Goal: Task Accomplishment & Management: Use online tool/utility

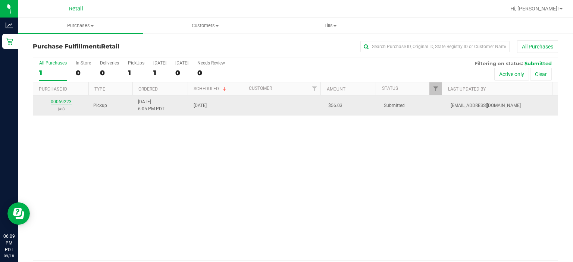
click at [58, 101] on link "00069223" at bounding box center [61, 101] width 21 height 5
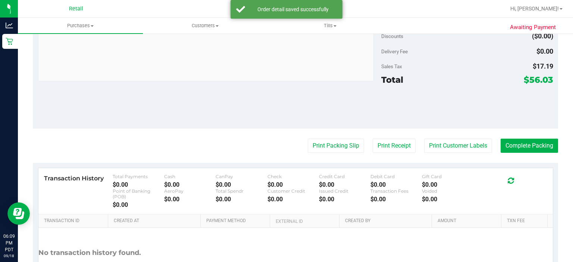
scroll to position [330, 0]
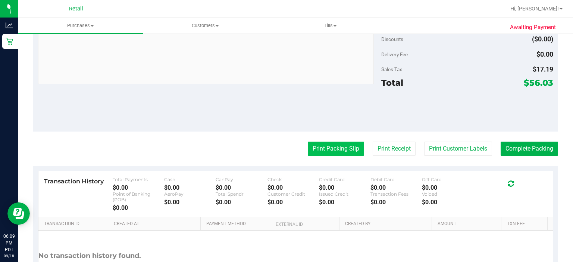
click at [327, 147] on button "Print Packing Slip" at bounding box center [336, 149] width 56 height 14
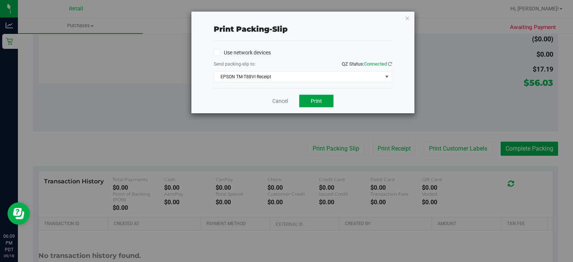
click at [319, 98] on span "Print" at bounding box center [316, 101] width 11 height 6
click at [407, 16] on icon "button" at bounding box center [406, 17] width 5 height 9
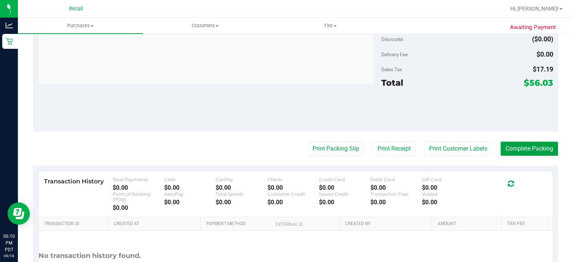
click at [526, 147] on button "Complete Packing" at bounding box center [528, 149] width 57 height 14
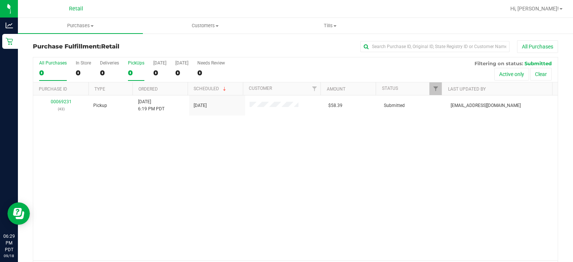
click at [132, 73] on div "0" at bounding box center [136, 73] width 16 height 9
click at [0, 0] on input "PickUps 0" at bounding box center [0, 0] width 0 height 0
click at [130, 73] on div "1" at bounding box center [136, 73] width 16 height 9
click at [0, 0] on input "PickUps 1" at bounding box center [0, 0] width 0 height 0
click at [155, 73] on div "1" at bounding box center [159, 73] width 13 height 9
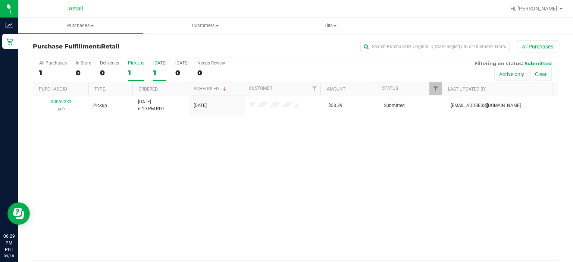
click at [0, 0] on input "[DATE] 1" at bounding box center [0, 0] width 0 height 0
click at [136, 69] on div "1" at bounding box center [136, 73] width 16 height 9
click at [0, 0] on input "PickUps 1" at bounding box center [0, 0] width 0 height 0
click at [40, 72] on div "1" at bounding box center [53, 73] width 28 height 9
click at [0, 0] on input "All Purchases 1" at bounding box center [0, 0] width 0 height 0
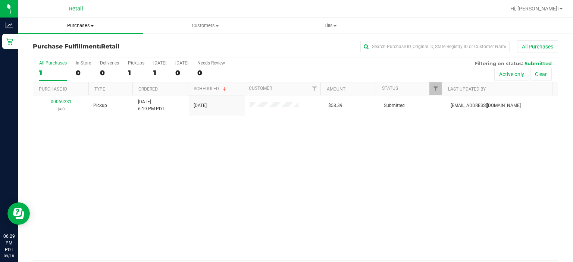
click at [91, 24] on span "Purchases" at bounding box center [80, 25] width 125 height 7
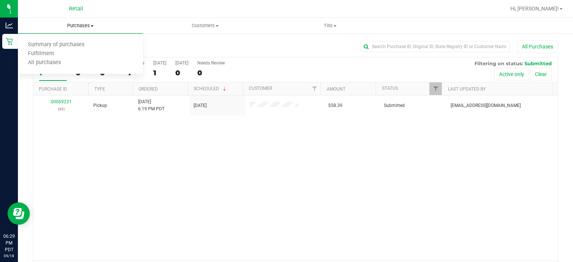
click at [95, 23] on span "Purchases" at bounding box center [80, 25] width 125 height 7
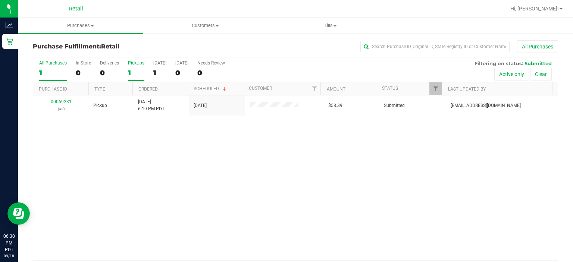
click at [130, 73] on div "1" at bounding box center [136, 73] width 16 height 9
click at [0, 0] on input "PickUps 1" at bounding box center [0, 0] width 0 height 0
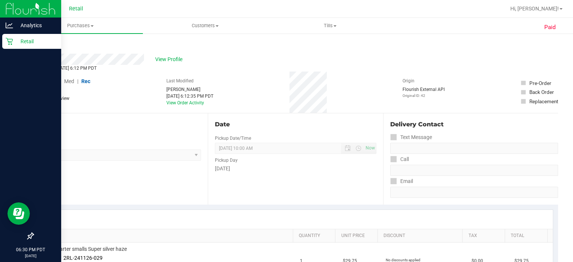
click at [12, 47] on div "Retail" at bounding box center [31, 41] width 59 height 15
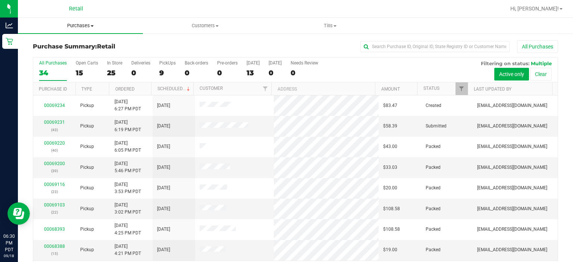
click at [127, 20] on uib-tab-heading "Purchases Summary of purchases Fulfillment All purchases" at bounding box center [80, 26] width 125 height 16
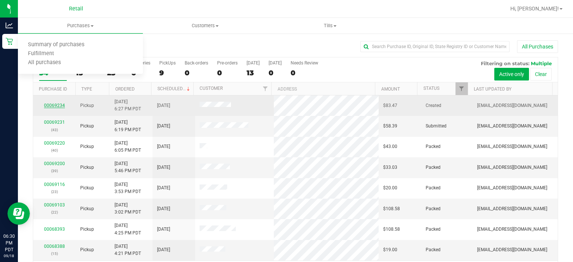
click at [53, 105] on link "00069234" at bounding box center [54, 105] width 21 height 5
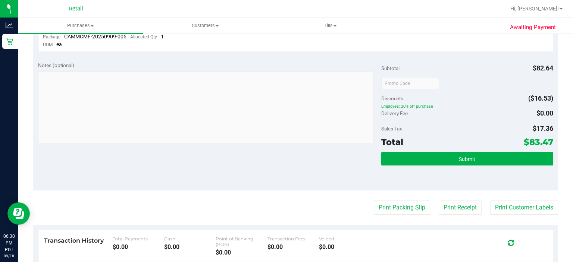
scroll to position [270, 0]
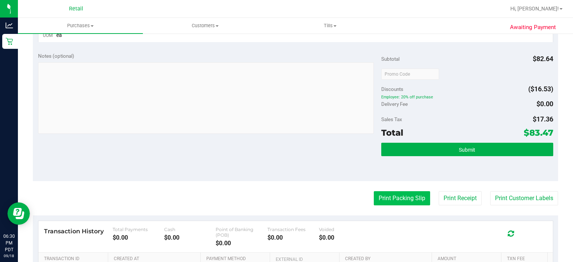
click at [401, 198] on button "Print Packing Slip" at bounding box center [402, 198] width 56 height 14
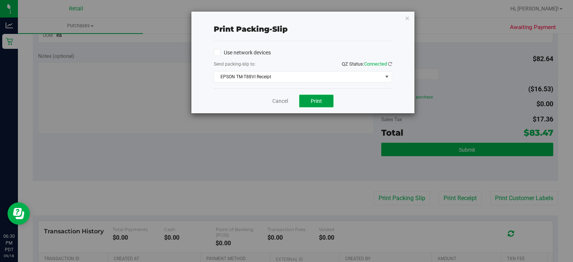
click at [315, 102] on span "Print" at bounding box center [316, 101] width 11 height 6
click at [407, 14] on icon "button" at bounding box center [406, 17] width 5 height 9
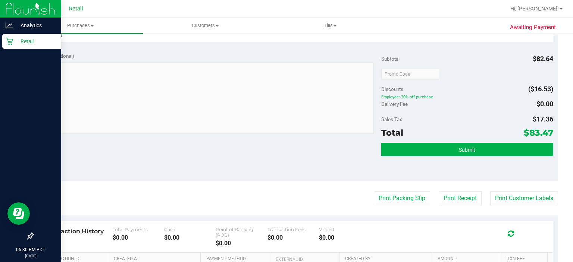
click at [3, 43] on div "Retail" at bounding box center [31, 41] width 59 height 15
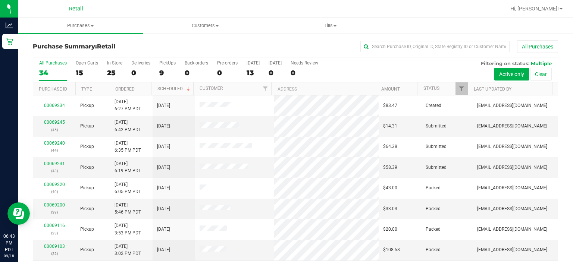
click at [273, 18] on link "Tills Manage tills" at bounding box center [330, 26] width 125 height 16
click at [52, 164] on link "00069231" at bounding box center [54, 163] width 21 height 5
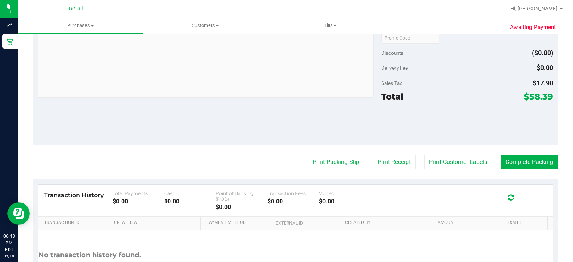
scroll to position [273, 0]
click at [325, 159] on button "Print Packing Slip" at bounding box center [336, 162] width 56 height 14
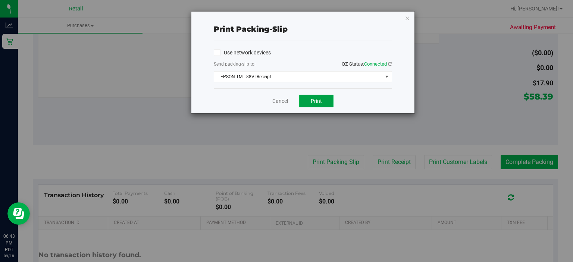
click at [318, 98] on span "Print" at bounding box center [316, 101] width 11 height 6
click at [324, 99] on button "Print" at bounding box center [316, 101] width 34 height 13
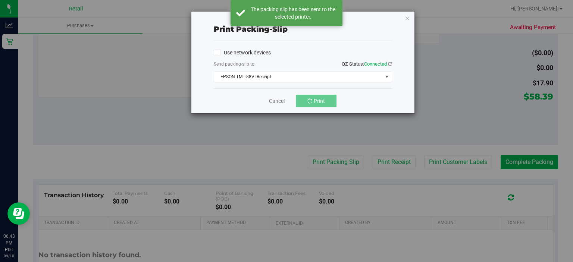
click at [526, 162] on div "Print packing-slip Use network devices Send packing-slip to: QZ Status: Connect…" at bounding box center [289, 131] width 578 height 262
click at [404, 20] on icon "button" at bounding box center [406, 17] width 5 height 9
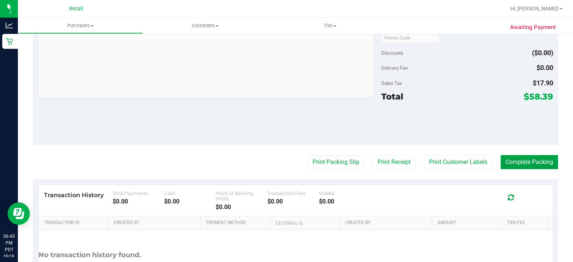
click at [521, 162] on button "Complete Packing" at bounding box center [528, 162] width 57 height 14
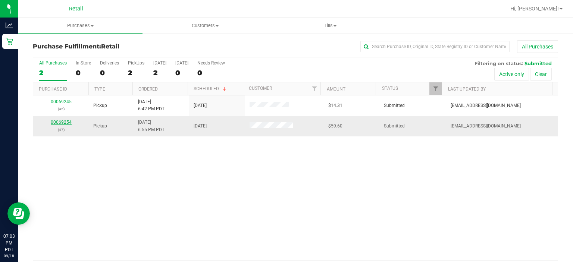
click at [67, 120] on link "00069254" at bounding box center [61, 122] width 21 height 5
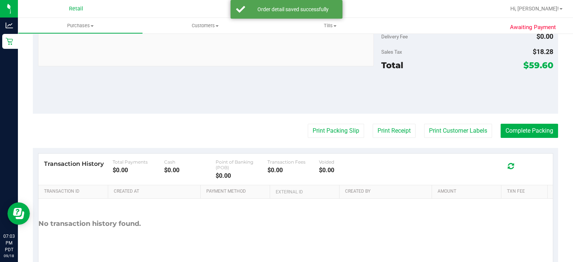
scroll to position [305, 0]
click at [522, 128] on button "Complete Packing" at bounding box center [528, 130] width 57 height 14
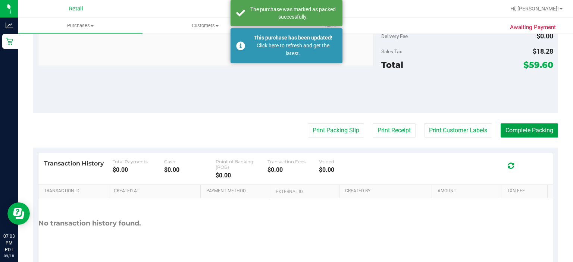
scroll to position [234, 0]
